Goal: Information Seeking & Learning: Learn about a topic

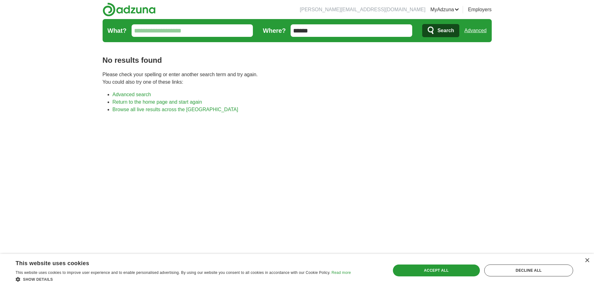
click at [331, 29] on input "******" at bounding box center [352, 30] width 122 height 12
click at [332, 32] on input "******" at bounding box center [352, 30] width 122 height 12
type input "******"
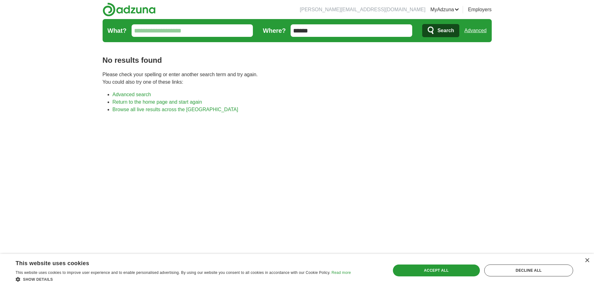
click at [422, 24] on button "Search" at bounding box center [440, 30] width 37 height 13
click at [473, 27] on link "Advanced" at bounding box center [476, 30] width 22 height 12
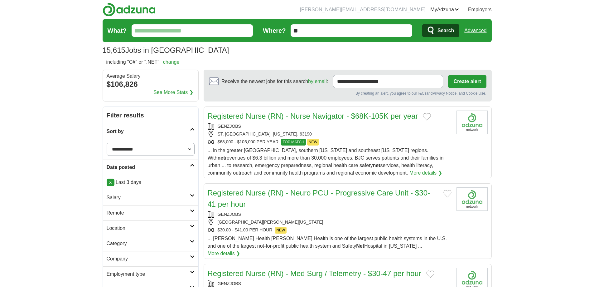
click at [178, 214] on h2 "Remote" at bounding box center [148, 212] width 83 height 7
click at [124, 229] on link "Remote jobs" at bounding box center [121, 227] width 28 height 5
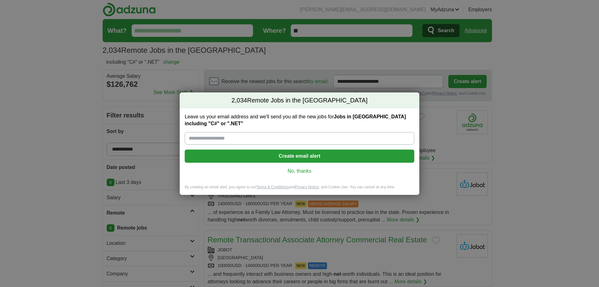
click at [305, 169] on link "No, thanks" at bounding box center [300, 171] width 220 height 7
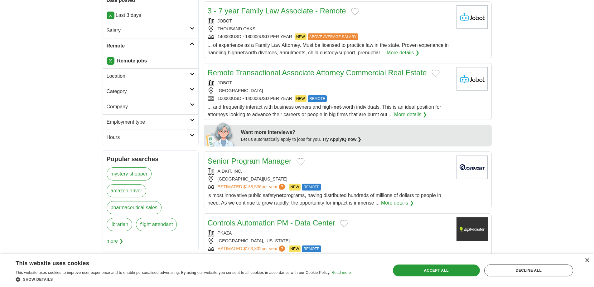
scroll to position [156, 0]
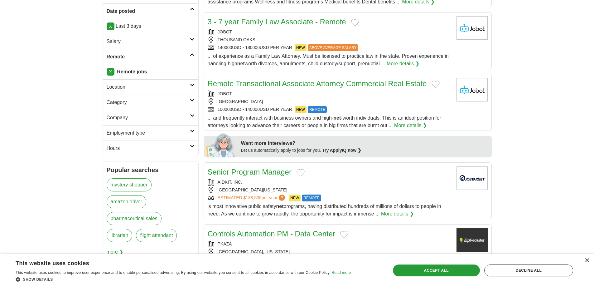
click at [181, 148] on h2 "Hours" at bounding box center [148, 147] width 83 height 7
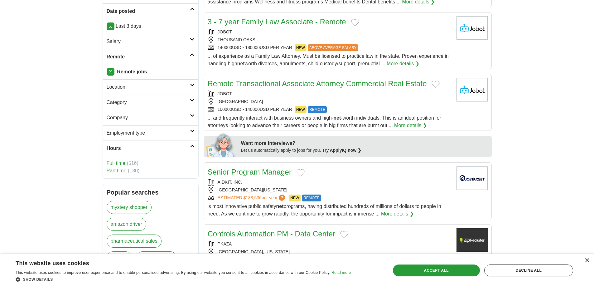
click at [181, 148] on h2 "Hours" at bounding box center [148, 147] width 83 height 7
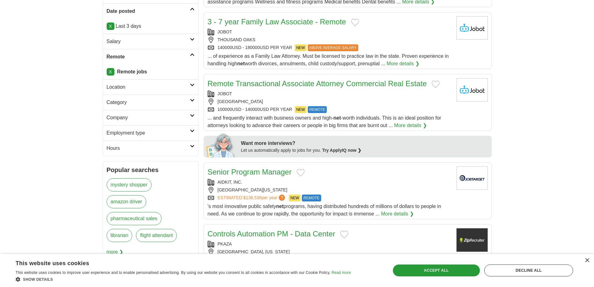
click at [180, 136] on h2 "Employment type" at bounding box center [148, 132] width 83 height 7
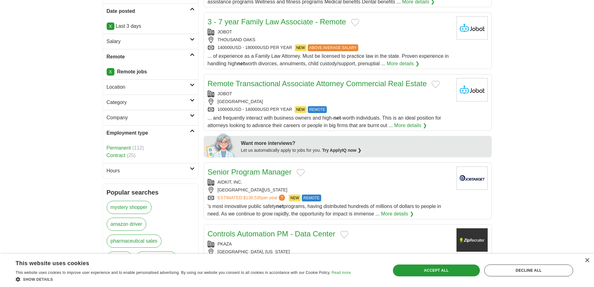
click at [180, 136] on h2 "Employment type" at bounding box center [148, 132] width 83 height 7
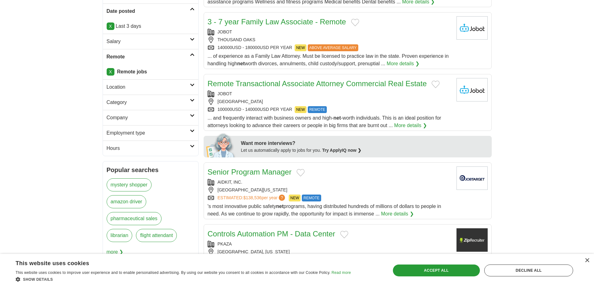
click at [178, 117] on h2 "Company" at bounding box center [148, 117] width 83 height 7
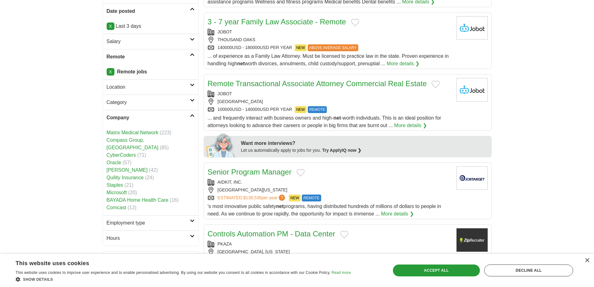
click at [178, 117] on h2 "Company" at bounding box center [148, 117] width 83 height 7
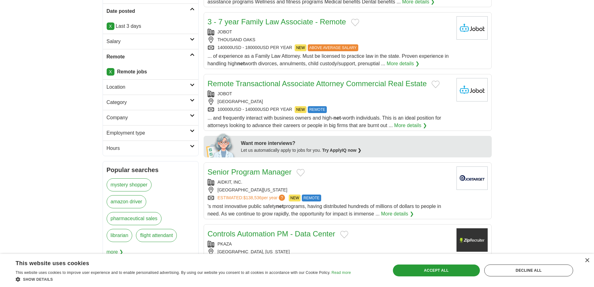
click at [178, 104] on h2 "Category" at bounding box center [148, 102] width 83 height 7
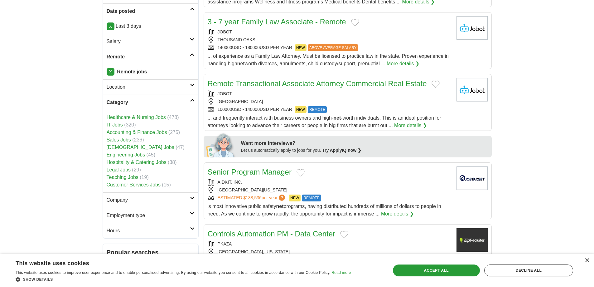
click at [178, 104] on h2 "Category" at bounding box center [148, 102] width 83 height 7
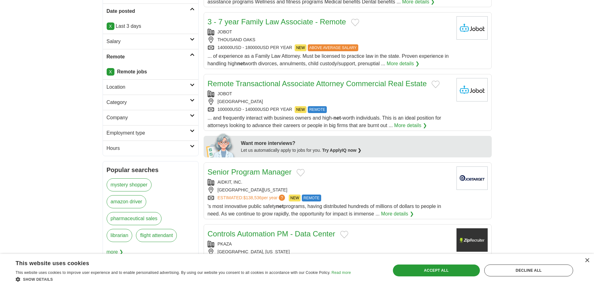
click at [173, 87] on h2 "Location" at bounding box center [148, 86] width 83 height 7
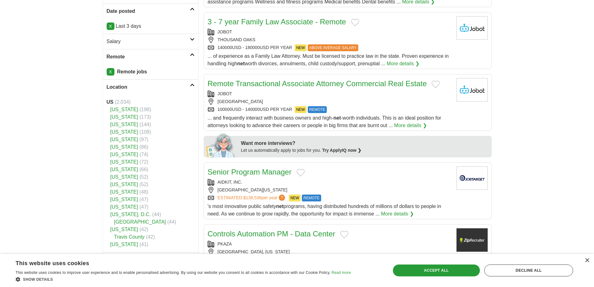
click at [173, 87] on h2 "Location" at bounding box center [148, 86] width 83 height 7
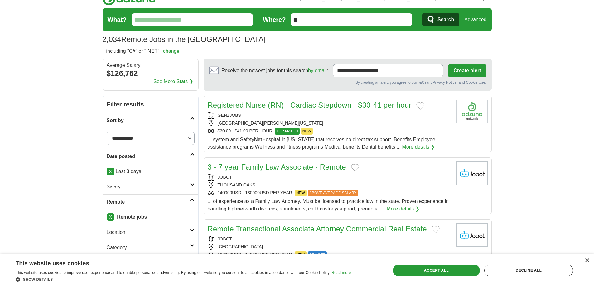
scroll to position [0, 0]
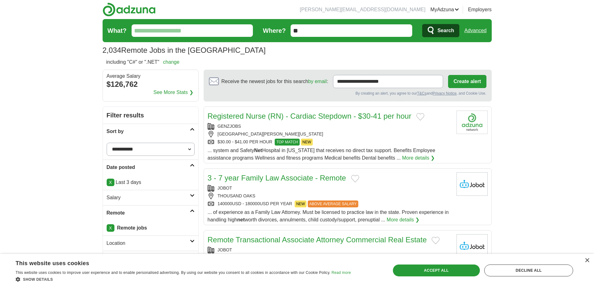
click at [178, 64] on link "change" at bounding box center [171, 61] width 17 height 5
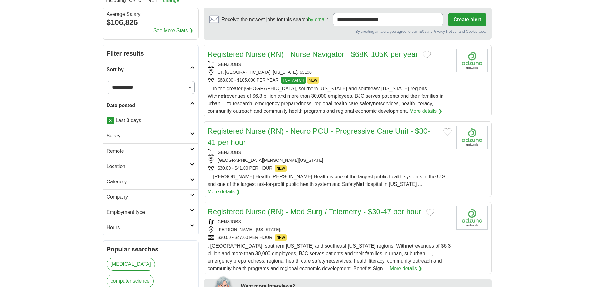
scroll to position [62, 0]
click at [158, 150] on h2 "Remote" at bounding box center [148, 150] width 83 height 7
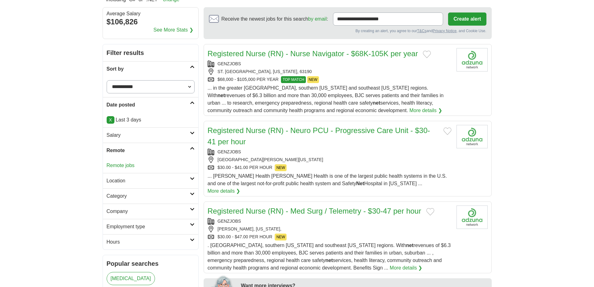
click at [124, 165] on link "Remote jobs" at bounding box center [121, 165] width 28 height 5
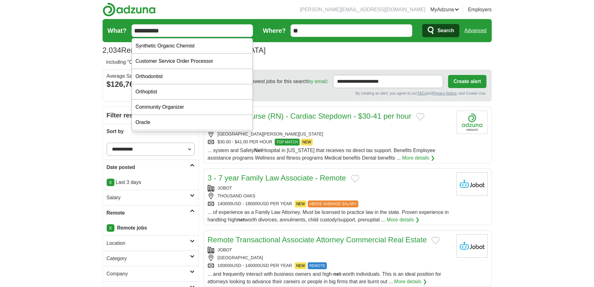
type input "**********"
click at [422, 24] on button "Search" at bounding box center [440, 30] width 37 height 13
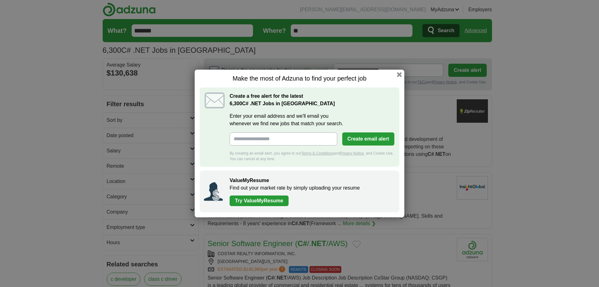
click at [399, 74] on button "button" at bounding box center [399, 74] width 5 height 5
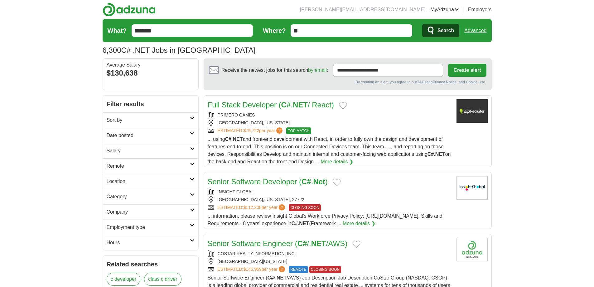
click at [170, 136] on h2 "Date posted" at bounding box center [148, 135] width 83 height 7
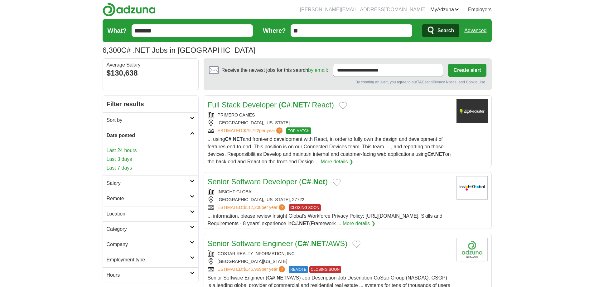
click at [128, 159] on link "Last 3 days" at bounding box center [151, 158] width 88 height 7
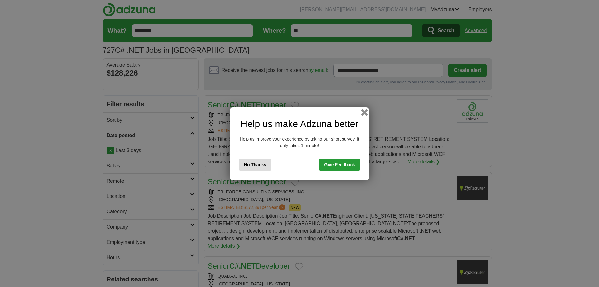
click at [365, 113] on button "button" at bounding box center [364, 112] width 7 height 7
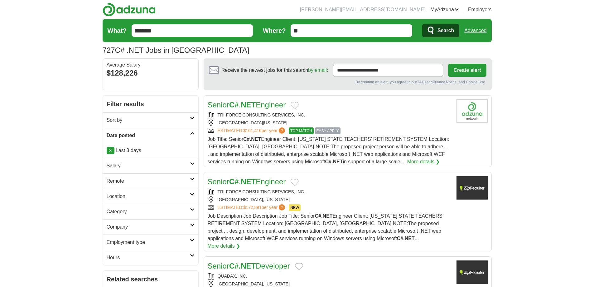
click at [176, 181] on h2 "Remote" at bounding box center [148, 180] width 83 height 7
click at [123, 195] on link "Remote jobs" at bounding box center [121, 195] width 28 height 5
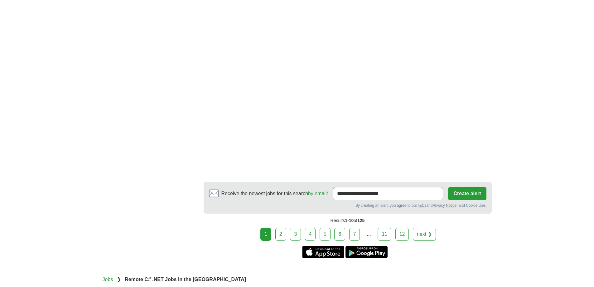
scroll to position [1154, 0]
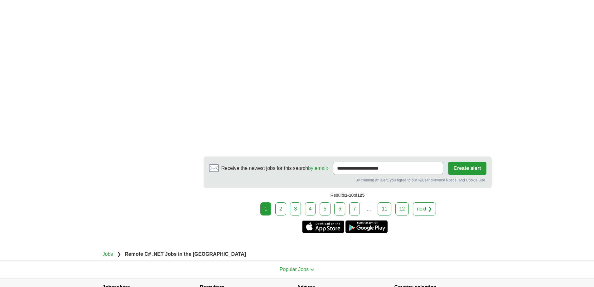
click at [280, 202] on link "2" at bounding box center [280, 208] width 11 height 13
